Goal: Information Seeking & Learning: Check status

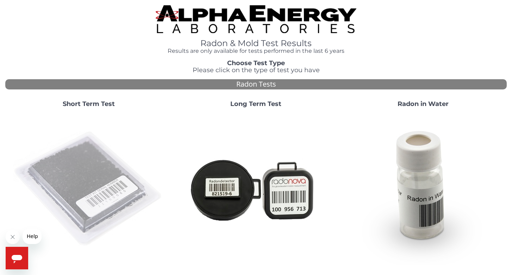
click at [65, 168] on img at bounding box center [88, 188] width 151 height 151
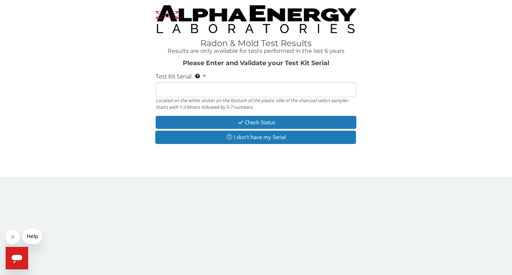
click at [182, 87] on input "Test Kit Serial Located on the white sticker on the bottom of the plastic side …" at bounding box center [256, 89] width 201 height 15
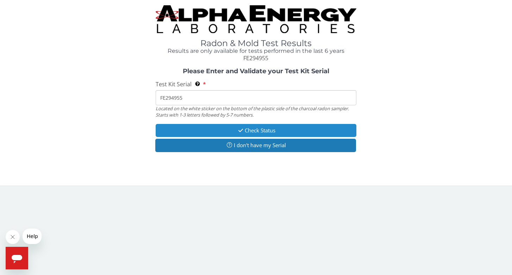
type input "FE294955"
click at [264, 130] on button "Check Status" at bounding box center [256, 130] width 201 height 13
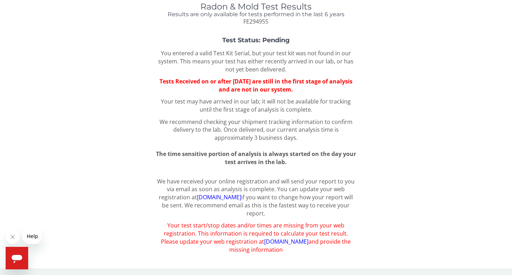
scroll to position [28, 0]
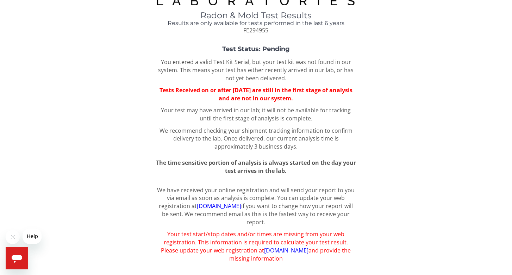
click at [265, 252] on link "[DOMAIN_NAME]" at bounding box center [286, 250] width 44 height 8
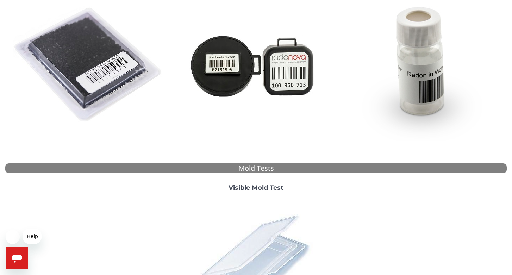
scroll to position [231, 0]
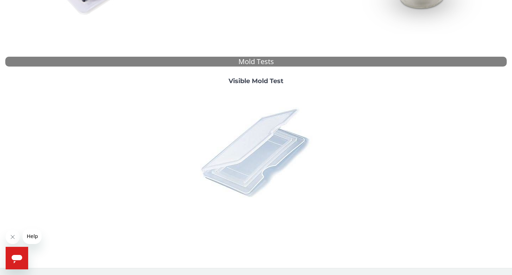
click at [255, 165] on img at bounding box center [255, 151] width 123 height 123
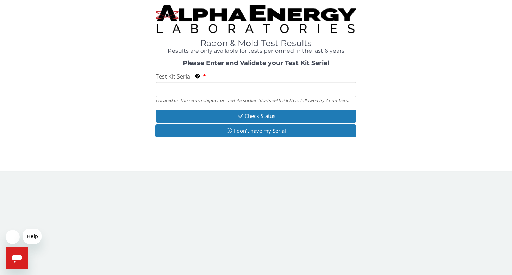
click at [213, 87] on input "Test Kit Serial Located on the return shipper on a white sticker. Starts with 2…" at bounding box center [256, 89] width 201 height 15
type input "FE294955"
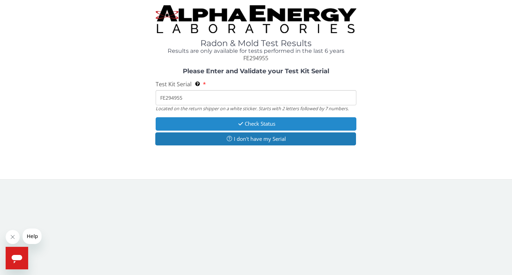
click at [267, 124] on button "Check Status" at bounding box center [256, 123] width 201 height 13
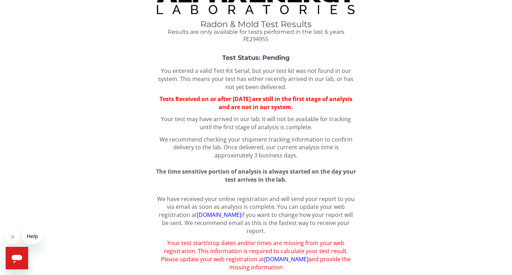
scroll to position [37, 0]
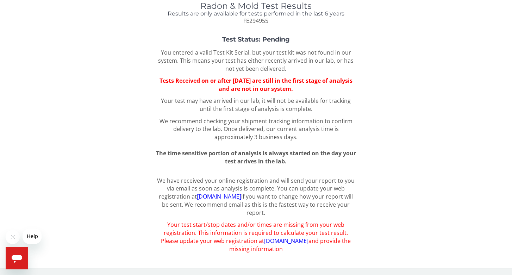
click at [282, 241] on link "[DOMAIN_NAME]" at bounding box center [286, 241] width 44 height 8
